Goal: Task Accomplishment & Management: Complete application form

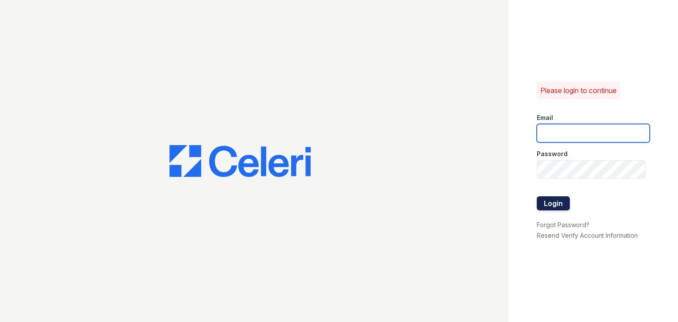
type input "[EMAIL_ADDRESS][DOMAIN_NAME]"
click at [556, 205] on button "Login" at bounding box center [552, 203] width 33 height 14
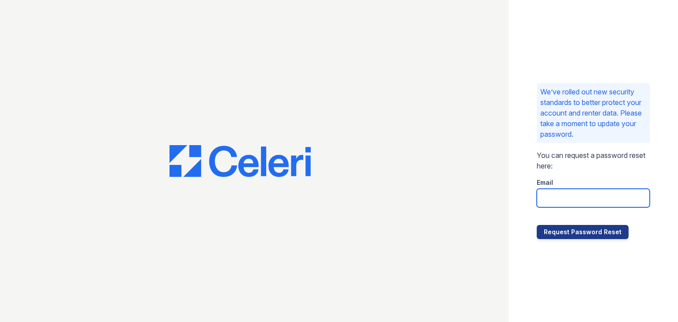
click at [574, 198] on input "email" at bounding box center [592, 198] width 113 height 19
type input "[EMAIL_ADDRESS][DOMAIN_NAME]"
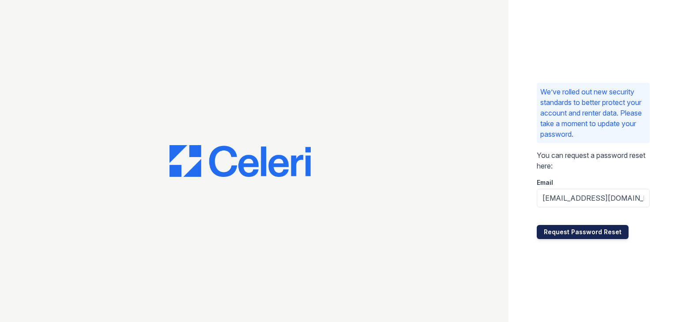
click at [560, 230] on button "Request Password Reset" at bounding box center [582, 232] width 92 height 14
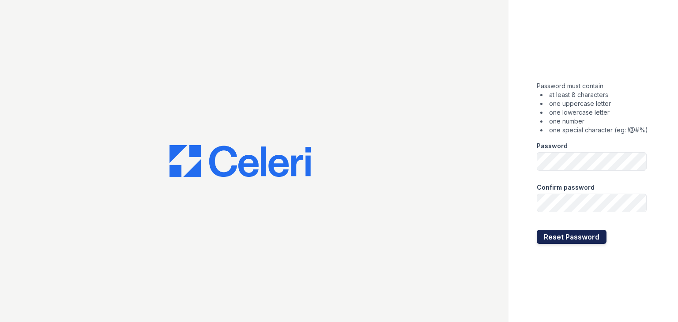
click at [561, 235] on button "Reset Password" at bounding box center [571, 237] width 70 height 14
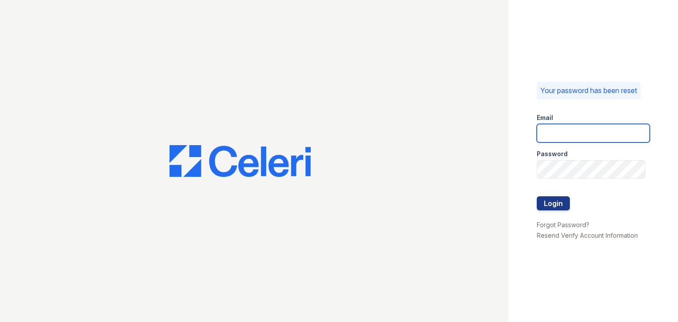
type input "[EMAIL_ADDRESS][DOMAIN_NAME]"
click at [564, 213] on div at bounding box center [592, 214] width 113 height 9
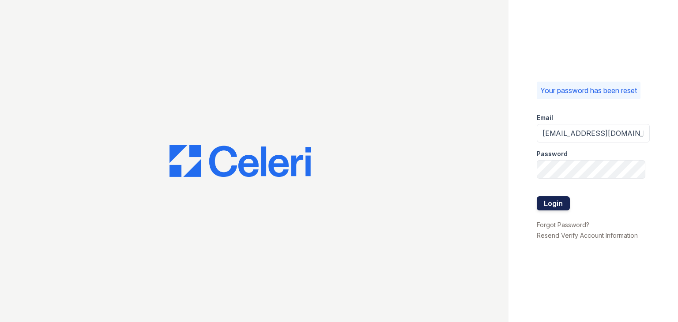
click at [560, 204] on button "Login" at bounding box center [552, 203] width 33 height 14
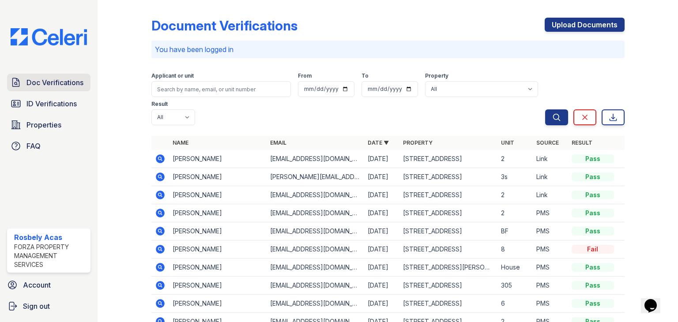
click at [59, 86] on span "Doc Verifications" at bounding box center [54, 82] width 57 height 11
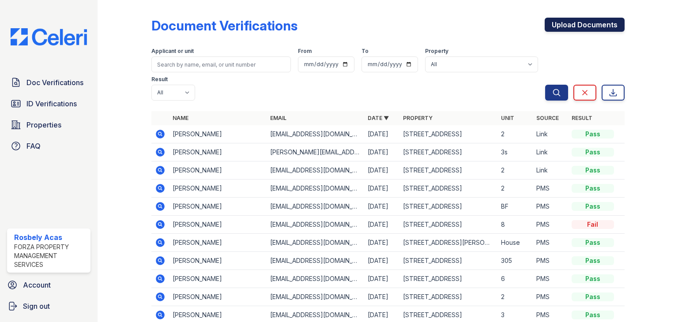
click at [563, 23] on link "Upload Documents" at bounding box center [584, 25] width 80 height 14
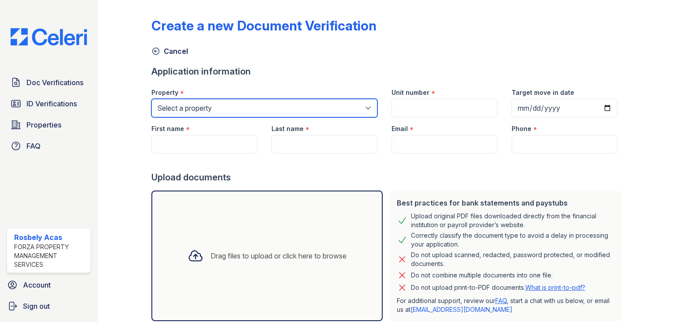
click at [266, 107] on select "Select a property [STREET_ADDRESS][GEOGRAPHIC_DATA][STREET_ADDRESS] [STREET_ADD…" at bounding box center [264, 108] width 226 height 19
select select "4739"
click at [151, 99] on select "Select a property [STREET_ADDRESS][GEOGRAPHIC_DATA][STREET_ADDRESS] [STREET_ADD…" at bounding box center [264, 108] width 226 height 19
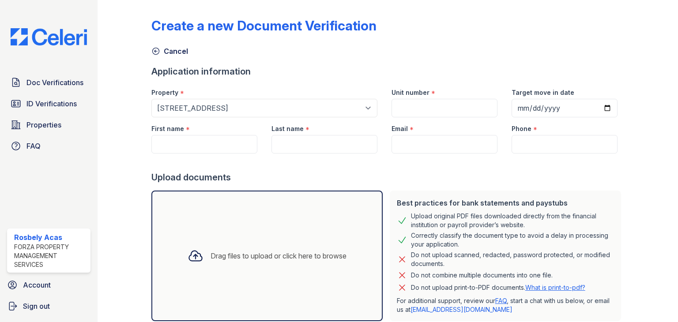
click at [222, 259] on div "Drag files to upload or click here to browse" at bounding box center [278, 256] width 136 height 11
click at [189, 142] on input "First name" at bounding box center [204, 144] width 106 height 19
type input "[PERSON_NAME]"
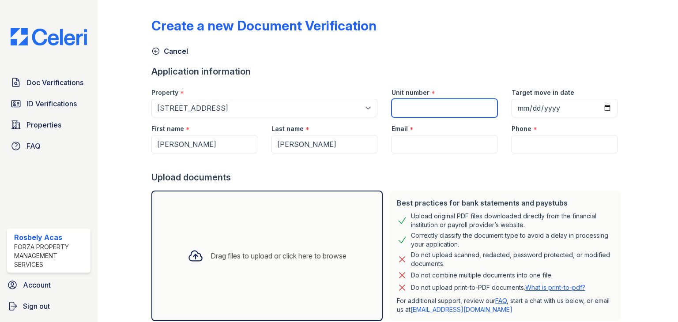
click at [408, 99] on input "Unit number" at bounding box center [444, 108] width 106 height 19
type input "200"
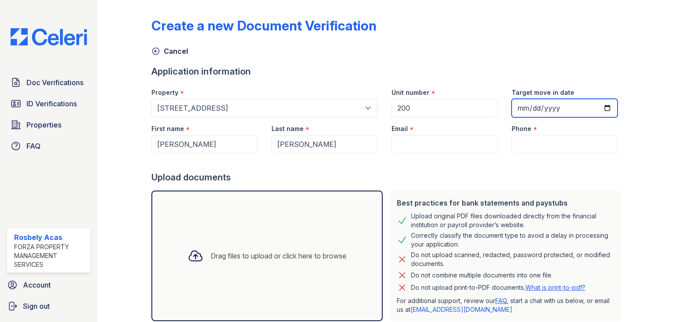
click at [523, 107] on input "Target move in date" at bounding box center [564, 108] width 106 height 19
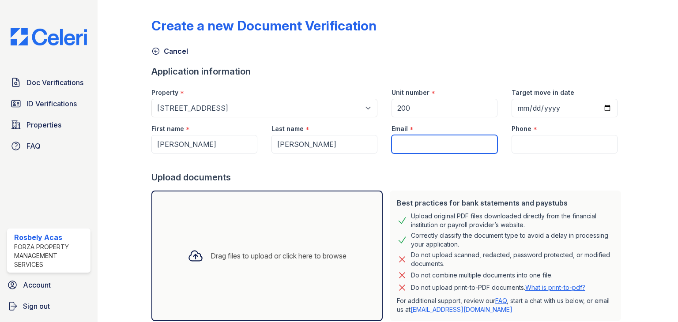
click at [398, 136] on input "Email" at bounding box center [444, 144] width 106 height 19
click at [428, 150] on input "Email" at bounding box center [444, 144] width 106 height 19
paste input "[EMAIL_ADDRESS][DOMAIN_NAME]"
type input "[EMAIL_ADDRESS][DOMAIN_NAME]"
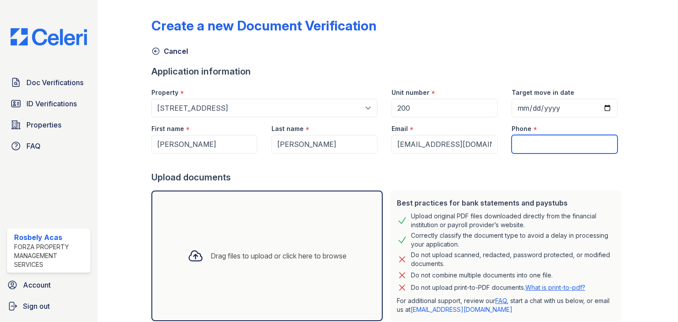
click at [524, 150] on input "Phone" at bounding box center [564, 144] width 106 height 19
type input "8723777238"
click at [438, 175] on div "Upload documents" at bounding box center [387, 177] width 473 height 12
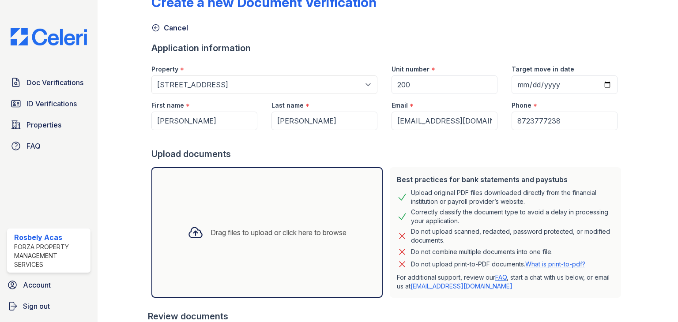
scroll to position [132, 0]
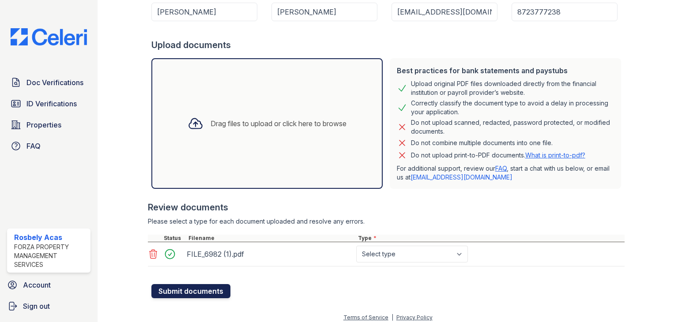
click at [196, 291] on button "Submit documents" at bounding box center [190, 291] width 79 height 14
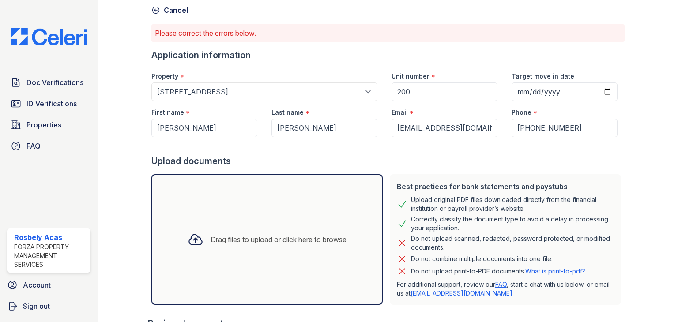
scroll to position [162, 0]
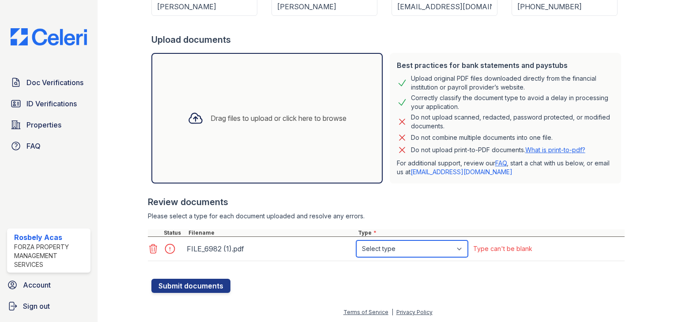
click at [446, 246] on select "Select type Paystub Bank Statement Offer Letter Tax Documents Benefit Award Let…" at bounding box center [412, 248] width 112 height 17
select select "paystub"
click at [356, 240] on select "Select type Paystub Bank Statement Offer Letter Tax Documents Benefit Award Let…" at bounding box center [412, 248] width 112 height 17
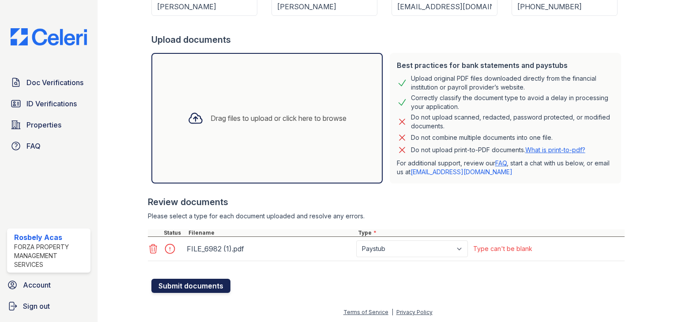
click at [179, 285] on button "Submit documents" at bounding box center [190, 286] width 79 height 14
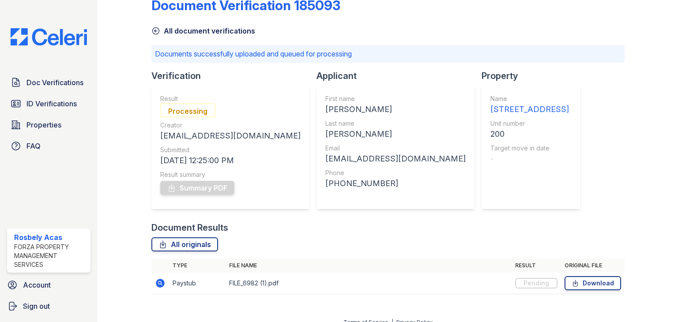
scroll to position [31, 0]
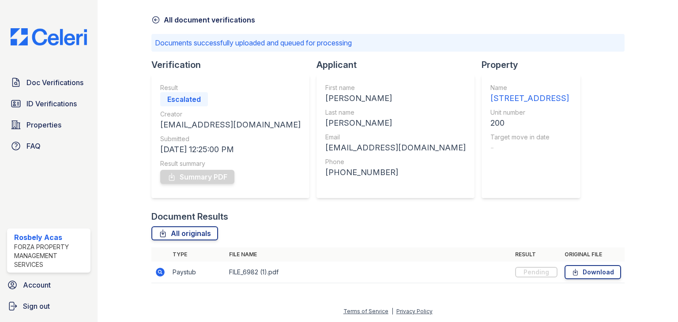
click at [162, 271] on icon at bounding box center [160, 272] width 9 height 9
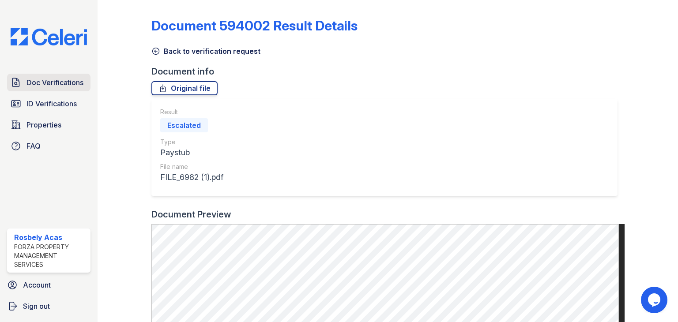
click at [42, 88] on link "Doc Verifications" at bounding box center [48, 83] width 83 height 18
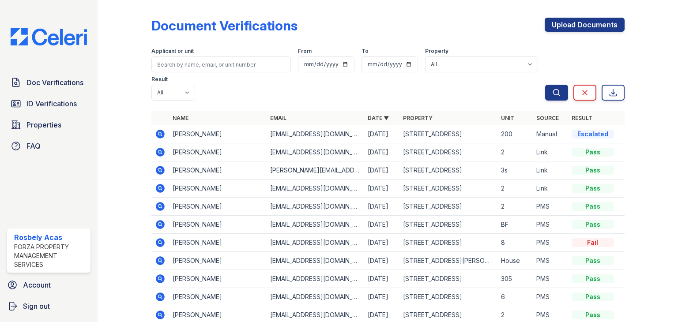
click at [158, 135] on icon at bounding box center [159, 133] width 2 height 2
